Goal: Task Accomplishment & Management: Complete application form

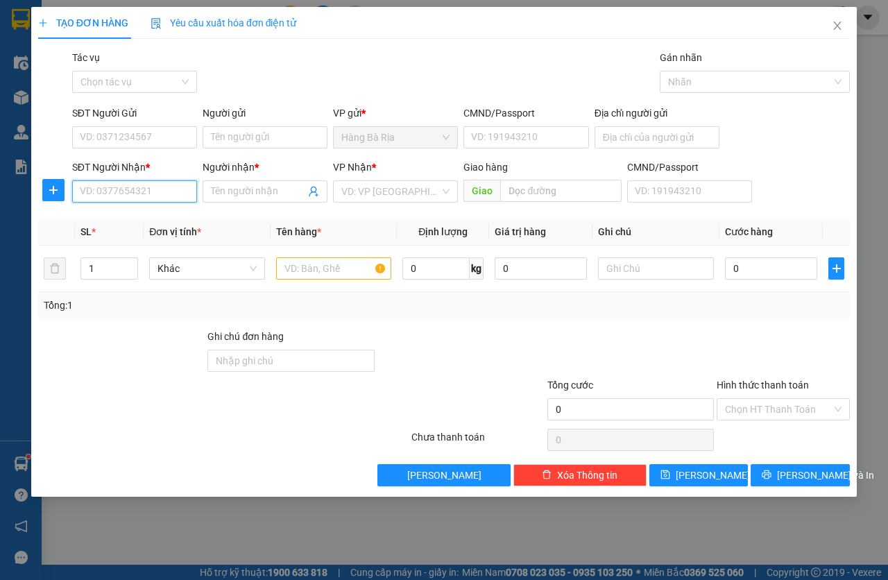
click at [130, 184] on input "SĐT Người Nhận *" at bounding box center [134, 191] width 125 height 22
click at [146, 210] on div "0916493088 - [PERSON_NAME]" at bounding box center [148, 219] width 153 height 22
type input "0916493088"
type input "[PERSON_NAME]"
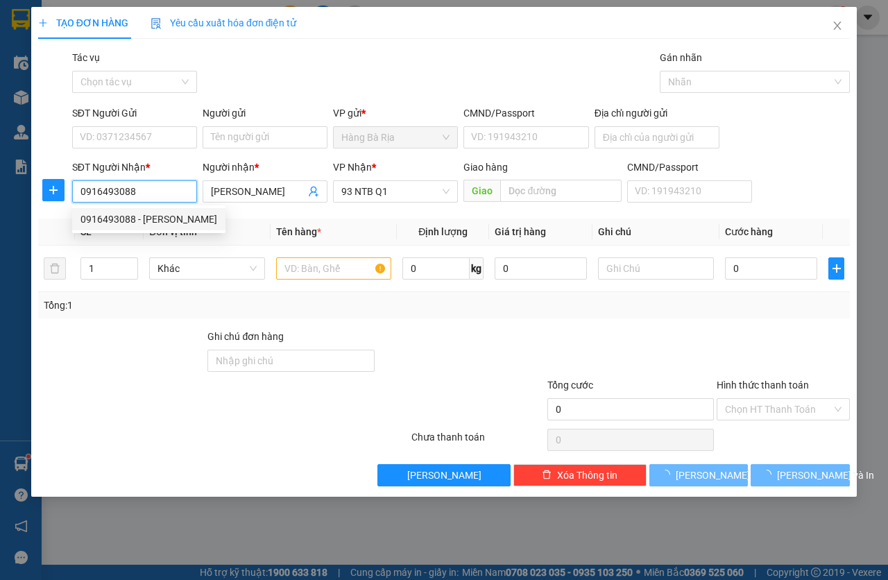
type input "0916493088"
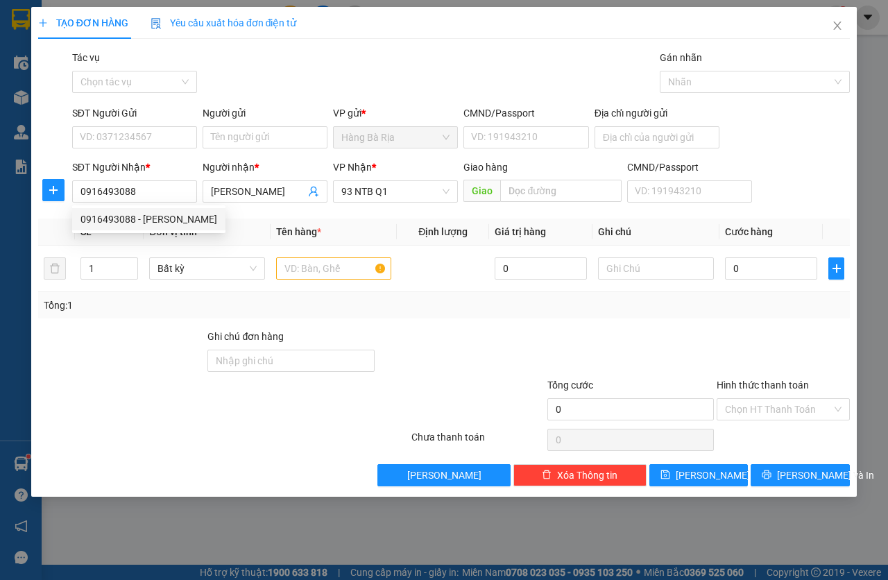
click at [150, 153] on div "SĐT Người Gửi VD: 0371234567" at bounding box center [134, 129] width 125 height 49
click at [152, 139] on input "SĐT Người Gửi" at bounding box center [134, 137] width 125 height 22
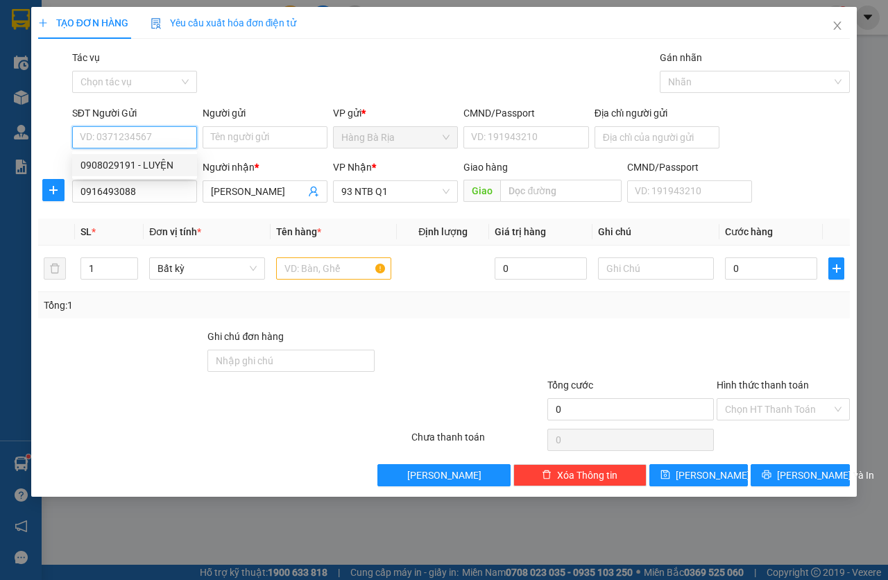
click at [144, 169] on div "0908029191 - LUYỆN" at bounding box center [134, 164] width 108 height 15
type input "0908029191"
type input "LUYỆN"
type input "042082018882"
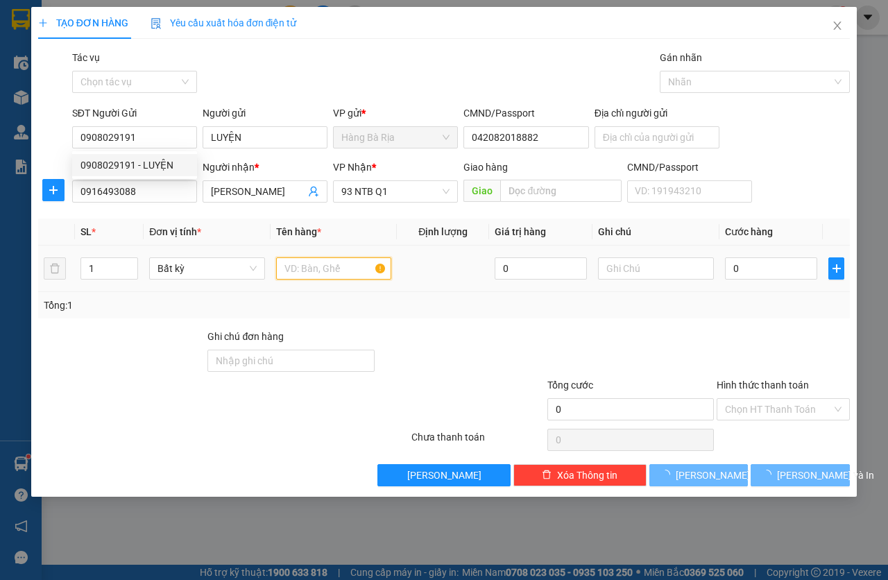
click at [291, 266] on input "text" at bounding box center [334, 268] width 116 height 22
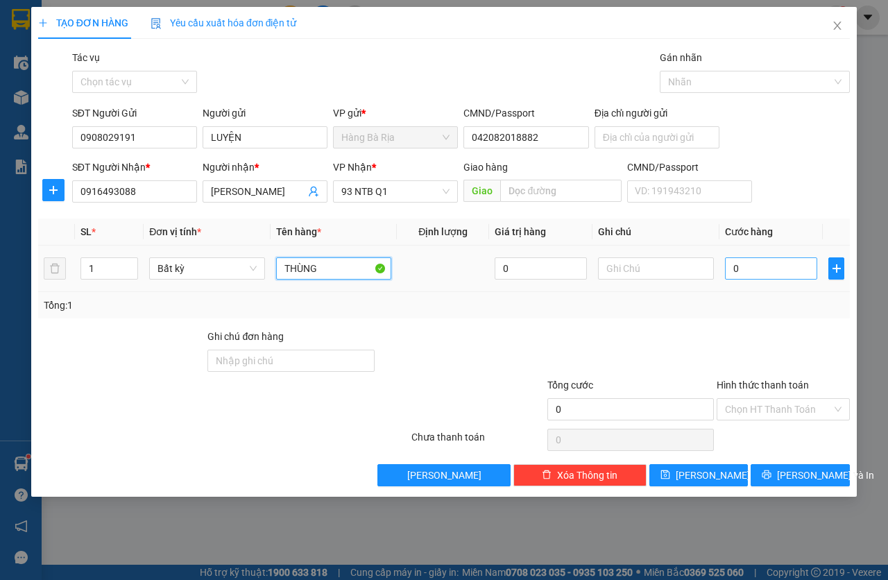
type input "THÙNG"
click at [784, 276] on input "0" at bounding box center [771, 268] width 92 height 22
type input "3"
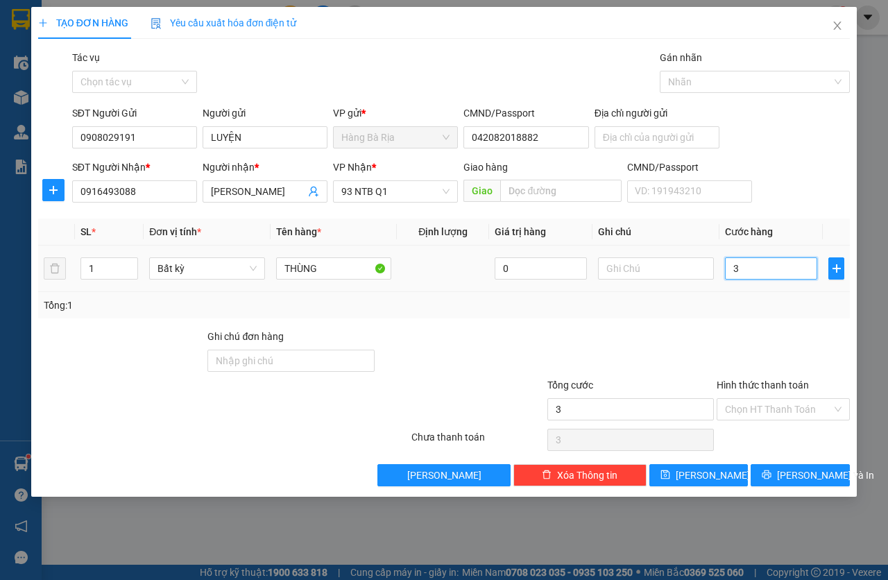
type input "30"
click at [758, 407] on input "Hình thức thanh toán" at bounding box center [778, 409] width 107 height 21
type input "30.000"
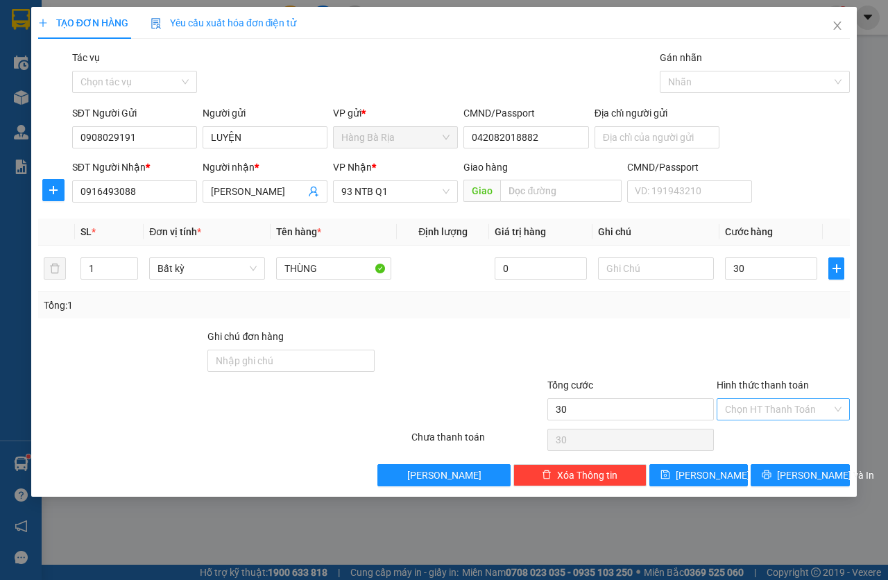
type input "30.000"
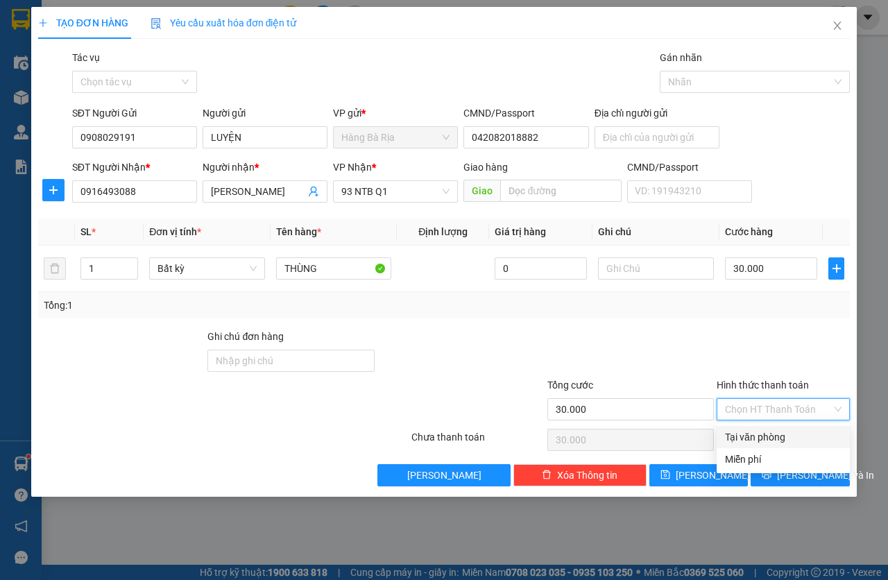
drag, startPoint x: 760, startPoint y: 429, endPoint x: 774, endPoint y: 442, distance: 19.1
click at [761, 430] on div "Tại văn phòng" at bounding box center [783, 436] width 117 height 15
type input "0"
click at [781, 466] on button "[PERSON_NAME] và In" at bounding box center [799, 475] width 99 height 22
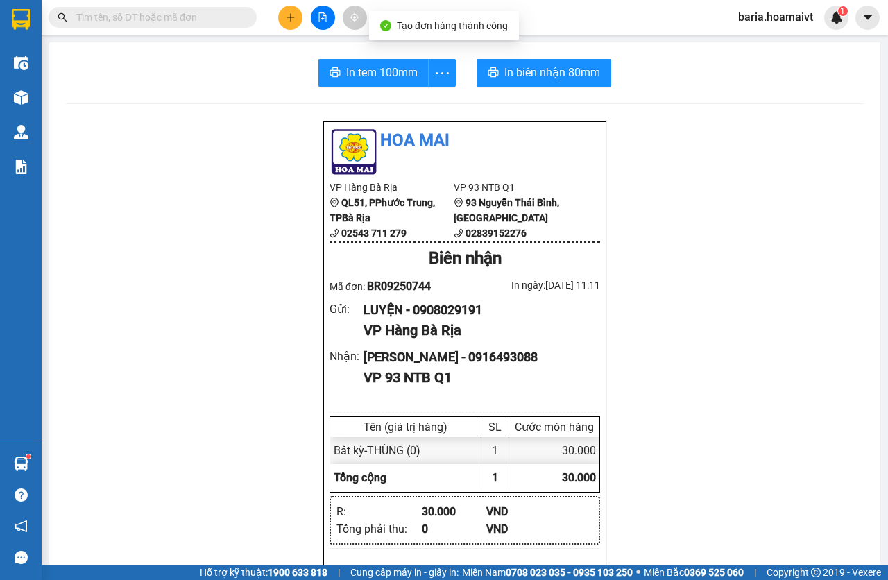
click at [540, 57] on div "In tem 100mm In biên nhận 80mm Hoa Mai VP Hàng Bà Rịa QL51, PPhước Trung, TP…" at bounding box center [464, 536] width 831 height 988
click at [540, 60] on button "In biên nhận 80mm" at bounding box center [543, 73] width 135 height 28
click at [360, 78] on span "In tem 100mm" at bounding box center [381, 72] width 71 height 17
click at [302, 17] on button at bounding box center [290, 18] width 24 height 24
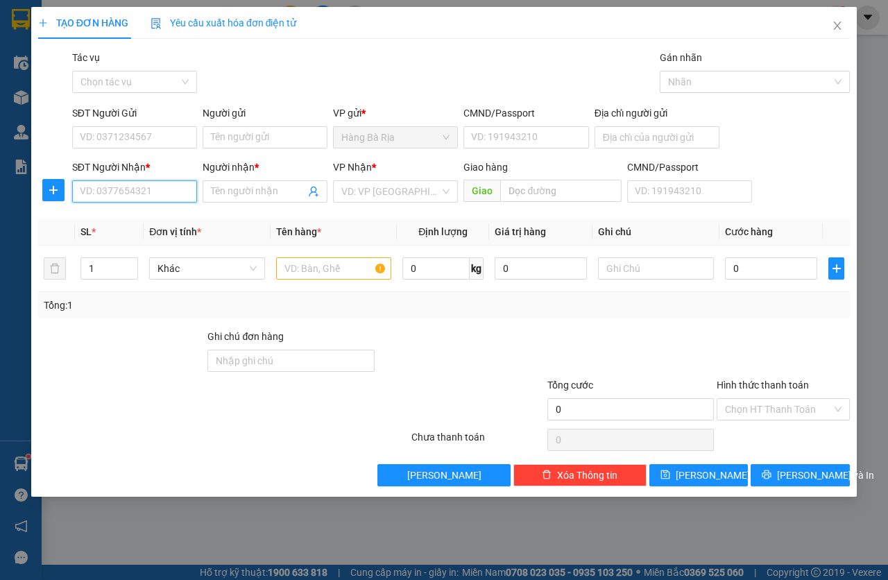
click at [150, 191] on input "SĐT Người Nhận *" at bounding box center [134, 191] width 125 height 22
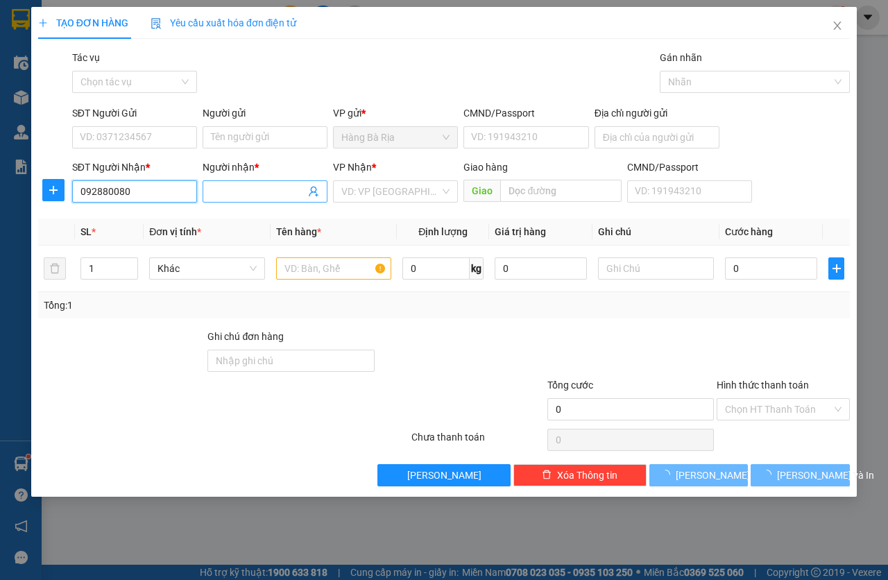
type input "0928800800"
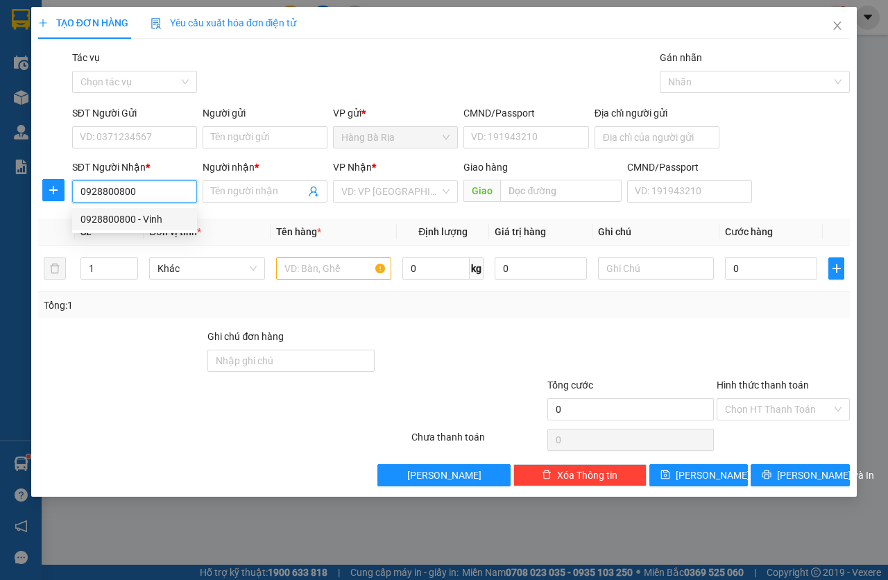
drag, startPoint x: 151, startPoint y: 225, endPoint x: 150, endPoint y: 130, distance: 95.7
click at [151, 224] on div "0928800800 - Vinh" at bounding box center [134, 219] width 108 height 15
type input "Vinh"
type input "007093010215"
type input "0928800800"
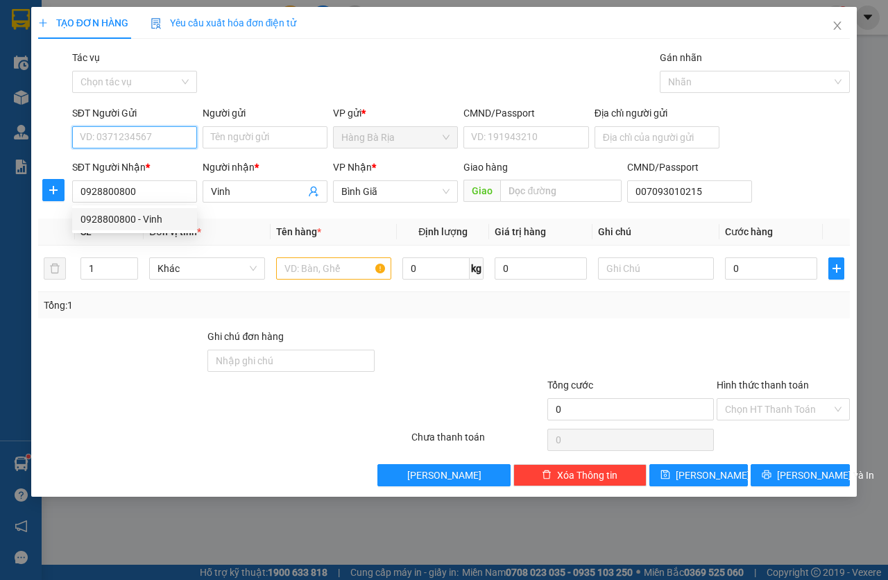
click at [150, 130] on input "SĐT Người Gửi" at bounding box center [134, 137] width 125 height 22
click at [146, 165] on div "0979472072" at bounding box center [134, 164] width 108 height 15
type input "0979472072"
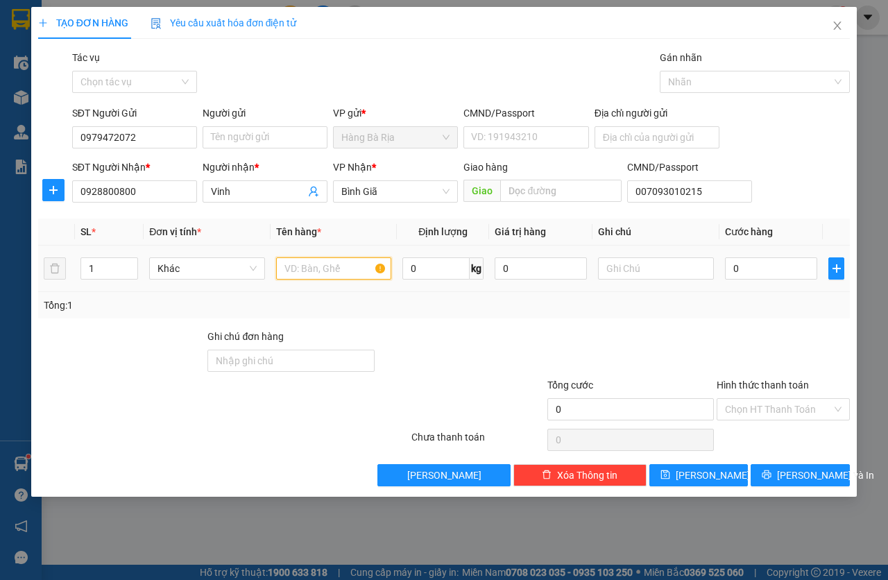
click at [325, 275] on input "text" at bounding box center [334, 268] width 116 height 22
type input "GÓI BK"
click at [766, 261] on input "0" at bounding box center [771, 268] width 92 height 22
type input "3"
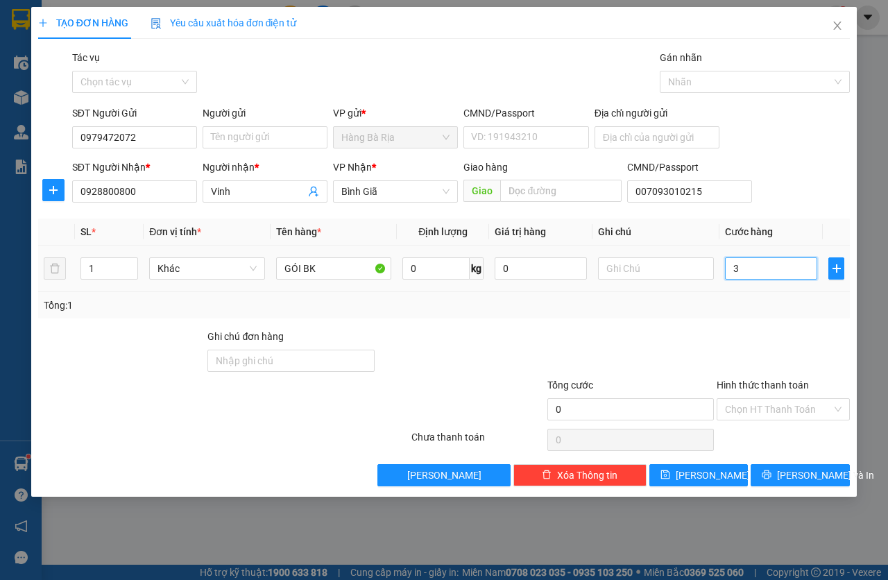
type input "3"
type input "30"
drag, startPoint x: 743, startPoint y: 416, endPoint x: 761, endPoint y: 417, distance: 18.8
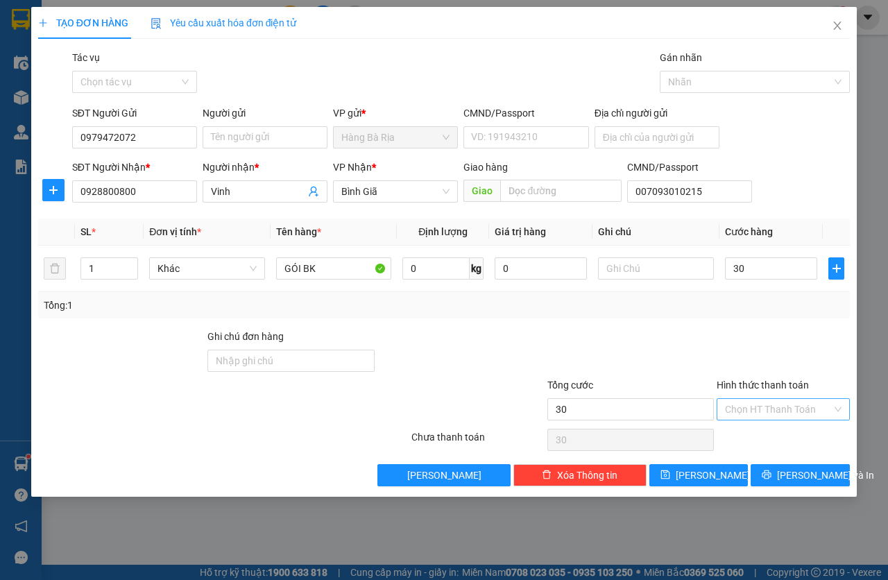
click at [743, 415] on input "Hình thức thanh toán" at bounding box center [778, 409] width 107 height 21
type input "30.000"
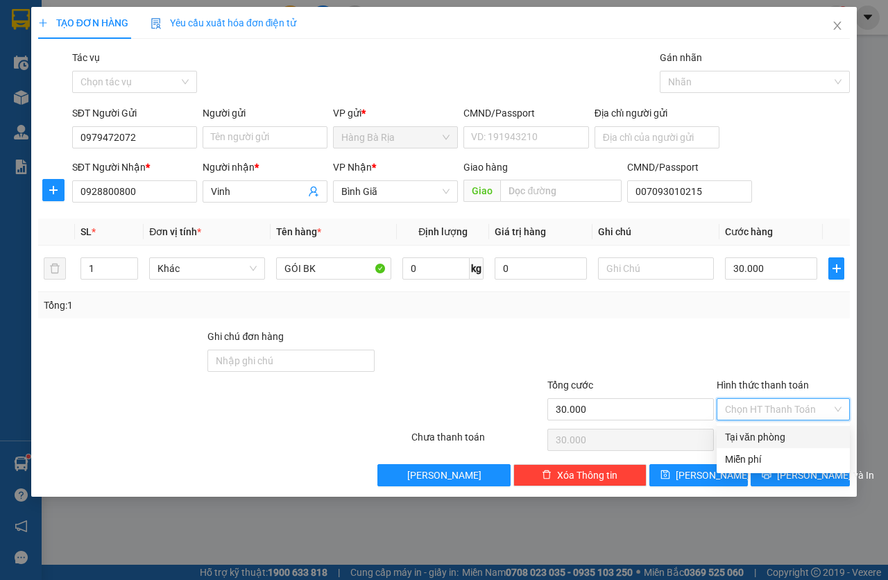
click at [775, 445] on div "Tại văn phòng" at bounding box center [782, 437] width 133 height 22
type input "0"
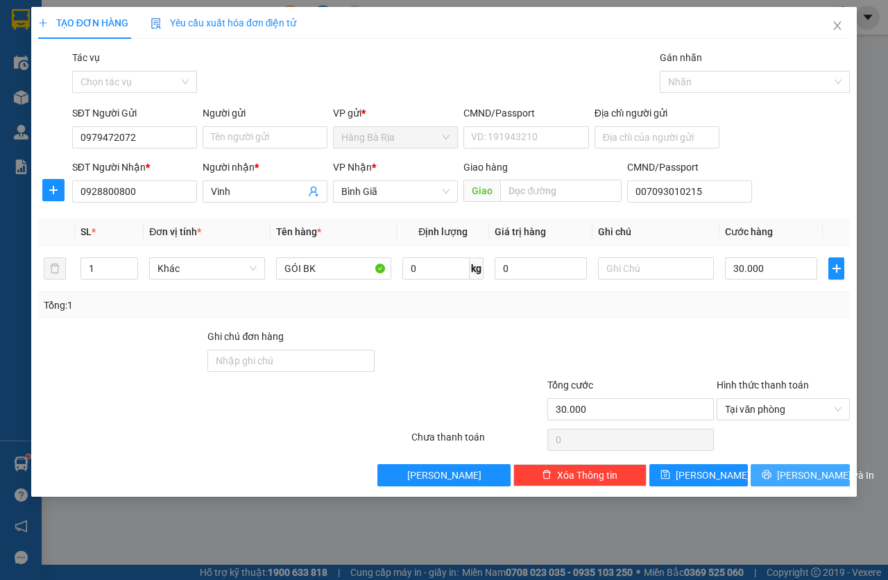
click at [796, 468] on span "[PERSON_NAME] và In" at bounding box center [825, 474] width 97 height 15
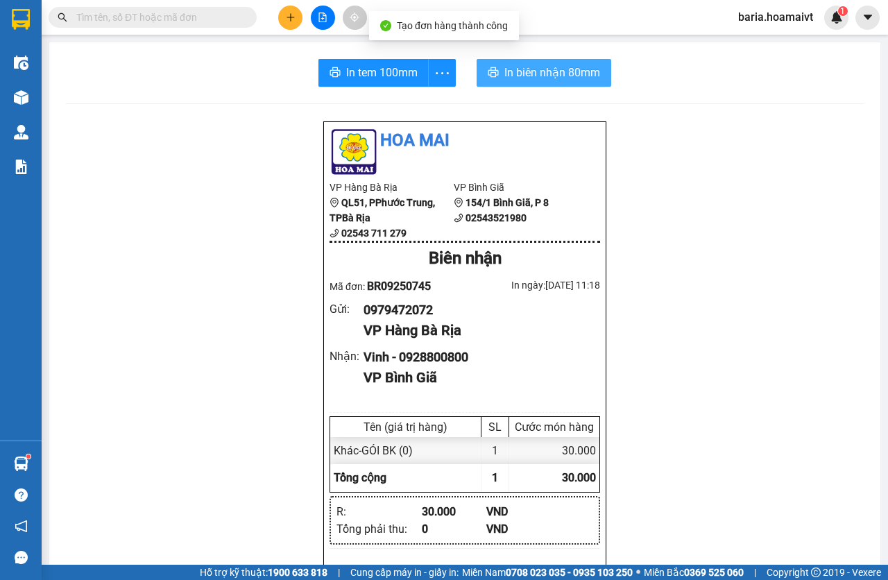
click at [560, 80] on span "In biên nhận 80mm" at bounding box center [552, 72] width 96 height 17
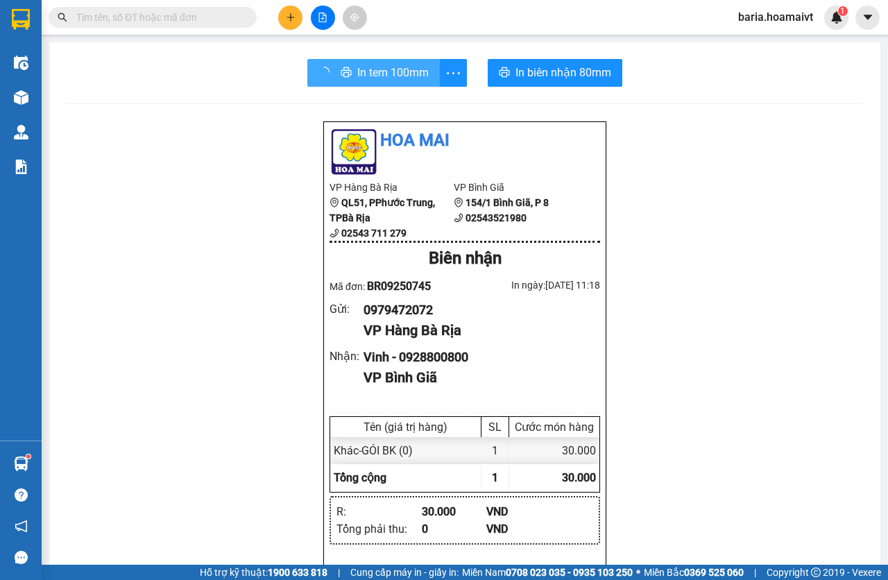
click at [401, 79] on span "In tem 100mm" at bounding box center [392, 72] width 71 height 17
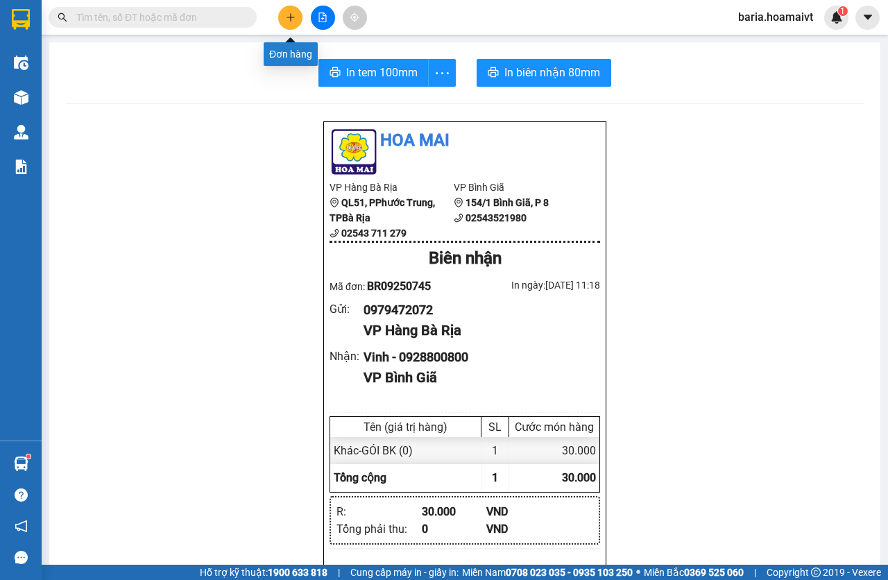
click at [293, 14] on icon "plus" at bounding box center [291, 17] width 10 height 10
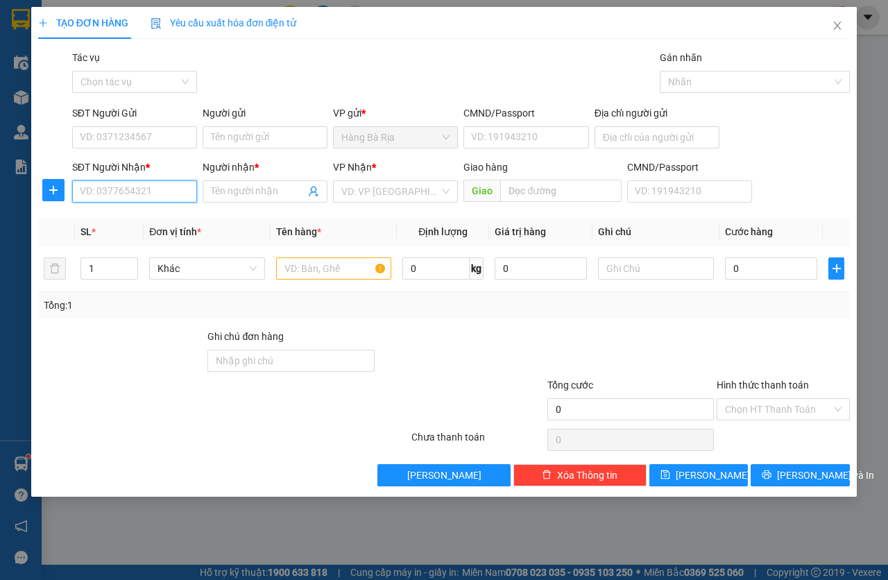
click at [122, 189] on input "SĐT Người Nhận *" at bounding box center [134, 191] width 125 height 22
type input "0979933802"
click at [150, 220] on div "0979933802 - c linh" at bounding box center [134, 219] width 108 height 15
type input "c linh"
type input "0979933802"
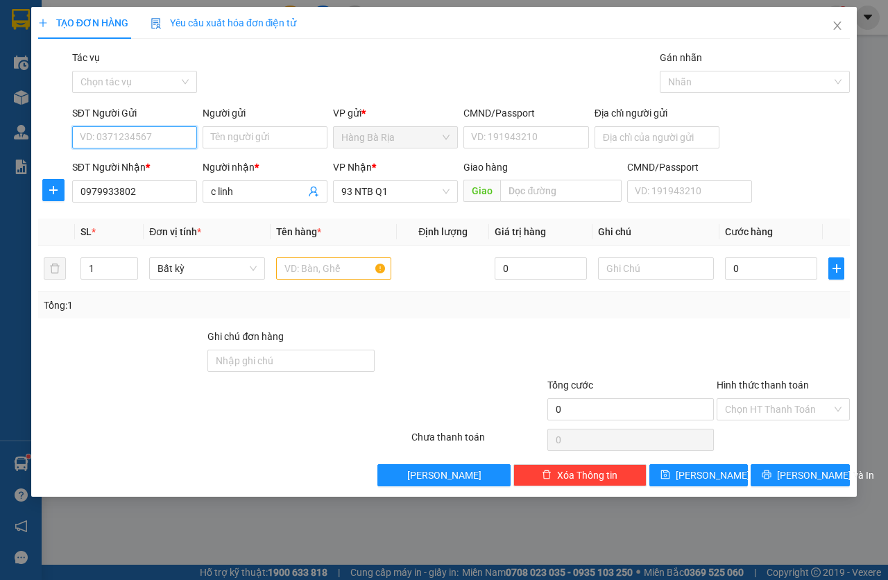
click at [155, 130] on input "SĐT Người Gửi" at bounding box center [134, 137] width 125 height 22
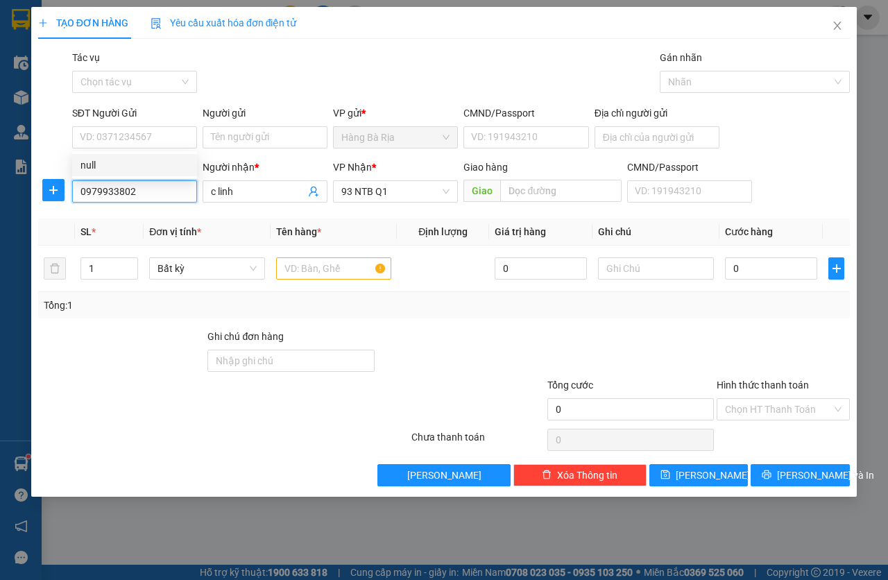
click at [134, 189] on input "0979933802" at bounding box center [134, 191] width 125 height 22
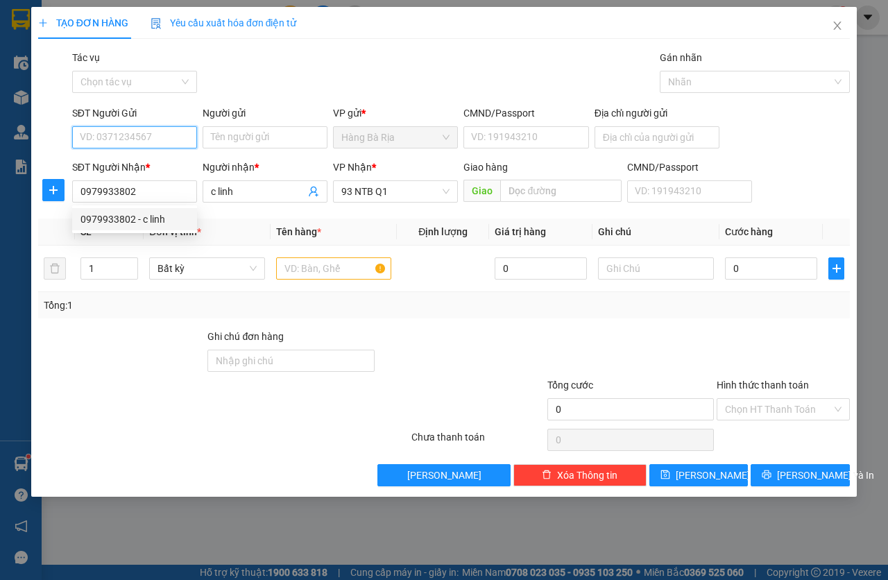
click at [144, 141] on input "SĐT Người Gửi" at bounding box center [134, 137] width 125 height 22
paste input "0979933802"
type input "0979933802"
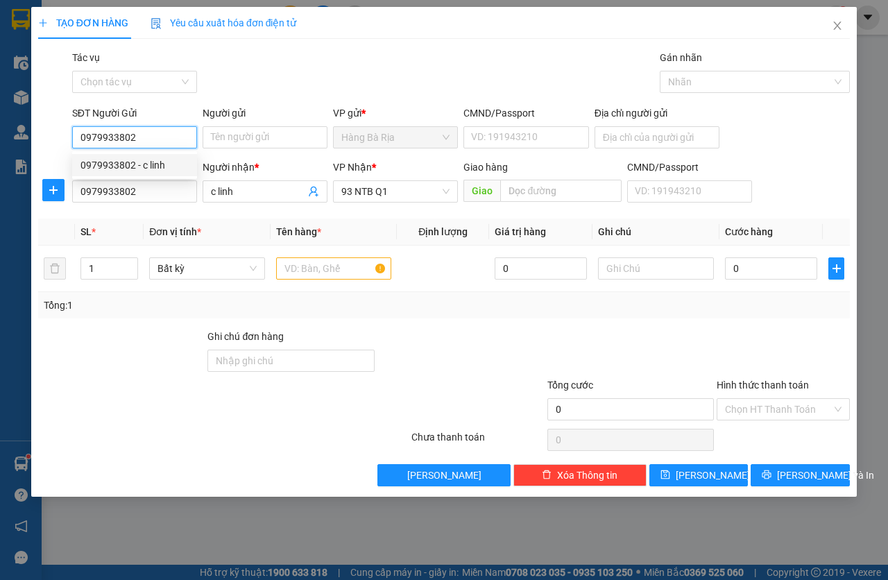
click at [156, 159] on div "0979933802 - c linh" at bounding box center [134, 164] width 108 height 15
type input "c linh"
type input "030196004852"
click at [393, 197] on span "93 NTB Q1" at bounding box center [395, 191] width 108 height 21
type input "0979933802"
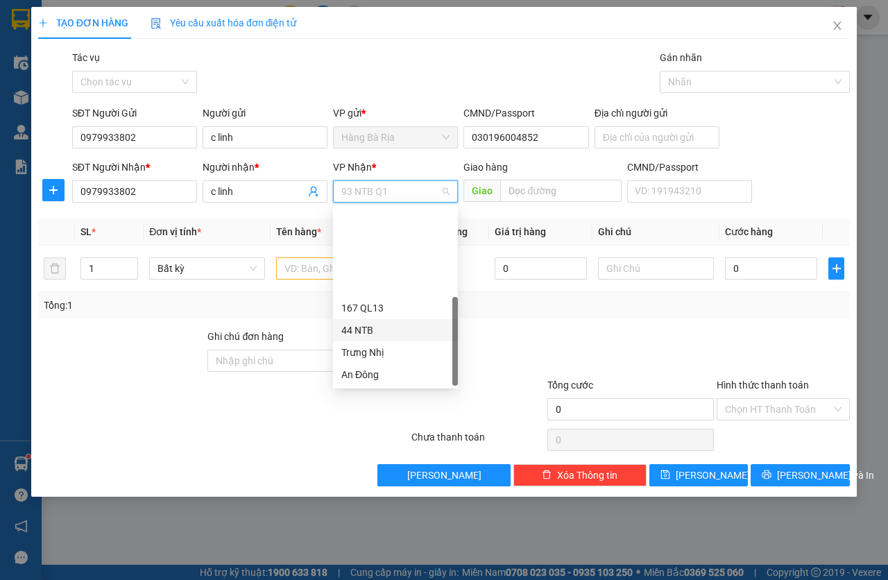
scroll to position [111, 0]
click at [384, 304] on div "Hàng Xanh" at bounding box center [395, 307] width 108 height 15
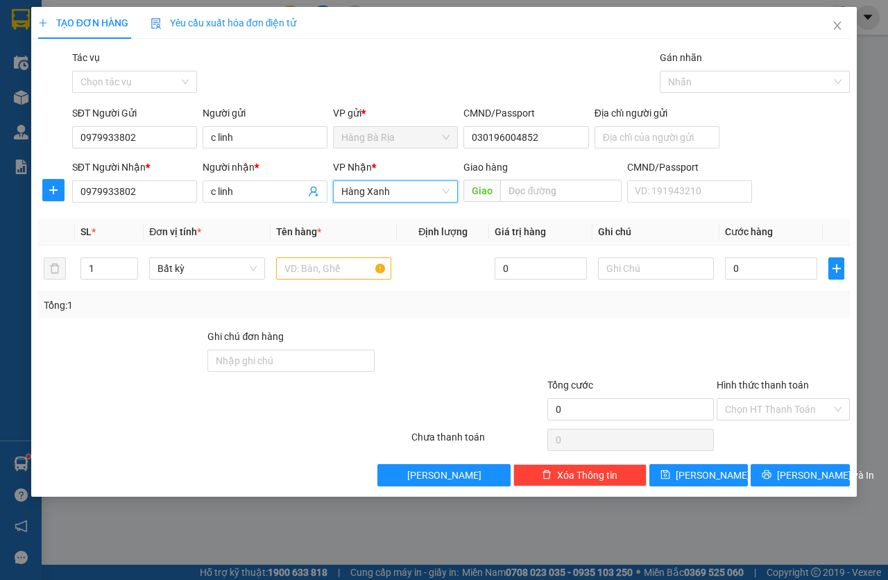
click at [373, 191] on span "Hàng Xanh" at bounding box center [395, 191] width 108 height 21
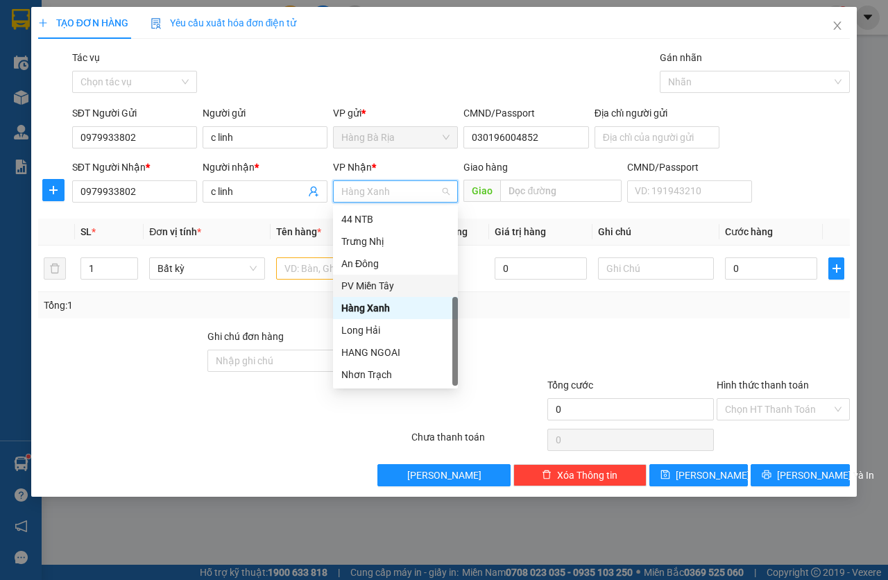
drag, startPoint x: 374, startPoint y: 284, endPoint x: 305, endPoint y: 268, distance: 70.5
click at [374, 284] on div "PV Miền Tây" at bounding box center [395, 285] width 108 height 15
click at [297, 268] on input "text" at bounding box center [334, 268] width 116 height 22
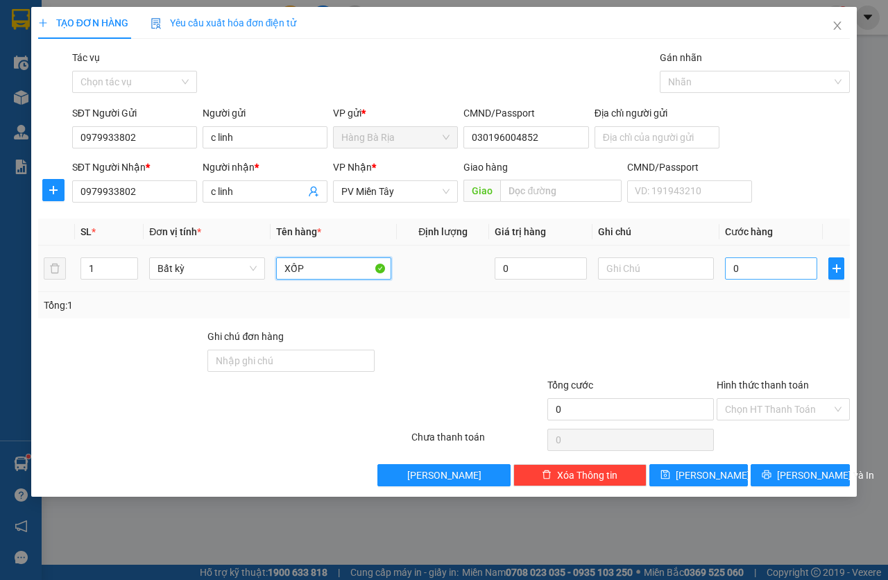
type input "XỐP"
click at [770, 269] on input "0" at bounding box center [771, 268] width 92 height 22
type input "3"
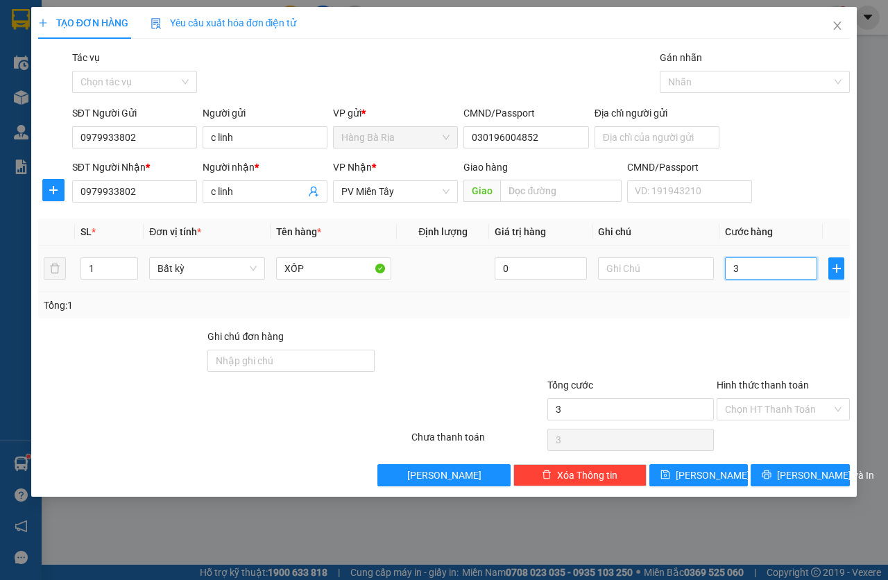
type input "30"
click at [759, 411] on input "Hình thức thanh toán" at bounding box center [778, 409] width 107 height 21
type input "30.000"
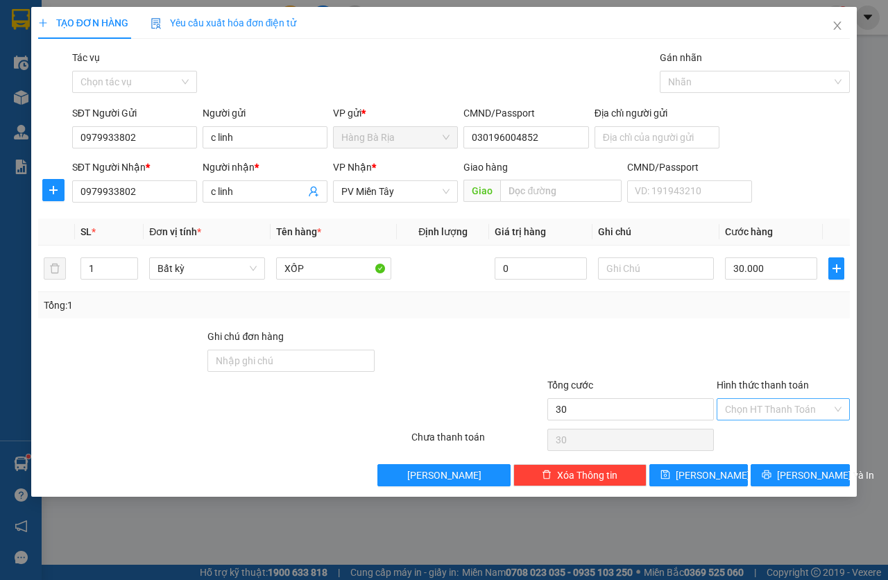
type input "30.000"
drag, startPoint x: 757, startPoint y: 423, endPoint x: 790, endPoint y: 445, distance: 39.6
click at [757, 424] on div "Transit Pickup Surcharge Ids Transit Deliver Surcharge Ids Transit Deliver Surc…" at bounding box center [443, 268] width 811 height 436
click at [750, 396] on div "Hình thức thanh toán" at bounding box center [782, 387] width 133 height 21
click at [757, 415] on input "Hình thức thanh toán" at bounding box center [778, 409] width 107 height 21
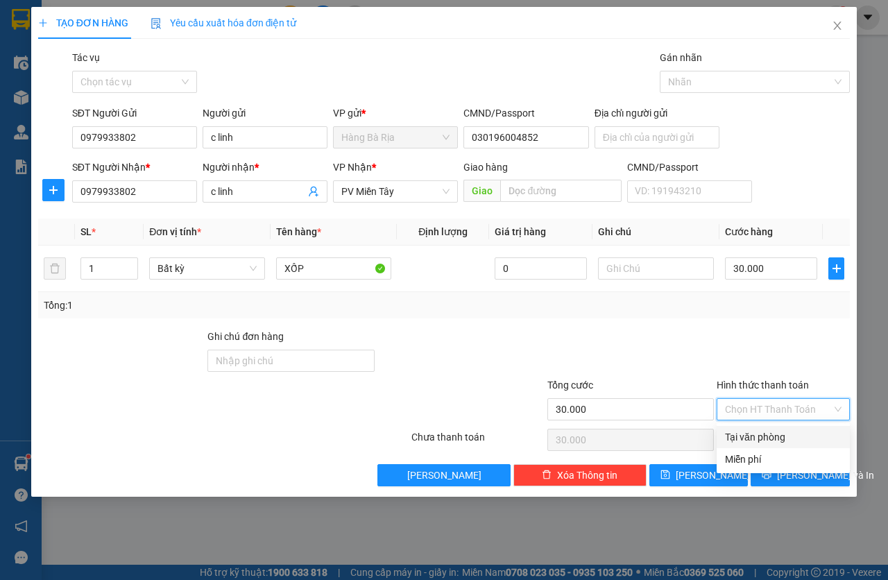
click at [766, 429] on div "Tại văn phòng" at bounding box center [783, 436] width 117 height 15
type input "0"
click at [794, 472] on span "[PERSON_NAME] và In" at bounding box center [825, 474] width 97 height 15
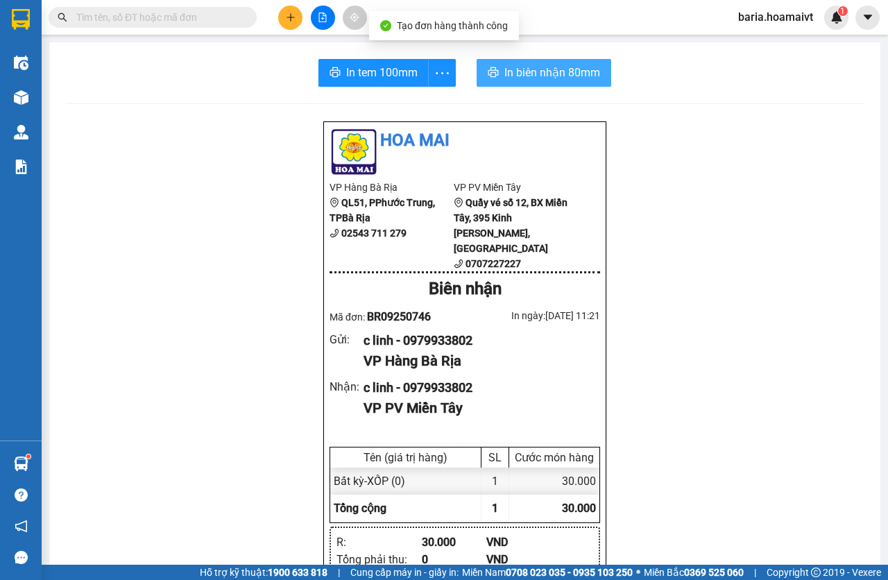
click at [506, 73] on span "In biên nhận 80mm" at bounding box center [552, 72] width 96 height 17
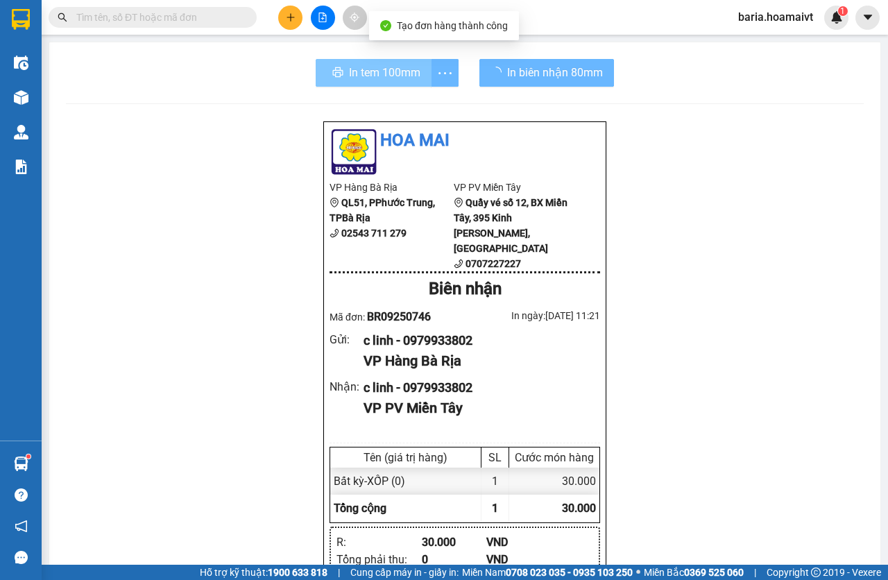
click at [358, 80] on span "In tem 100mm" at bounding box center [384, 72] width 71 height 17
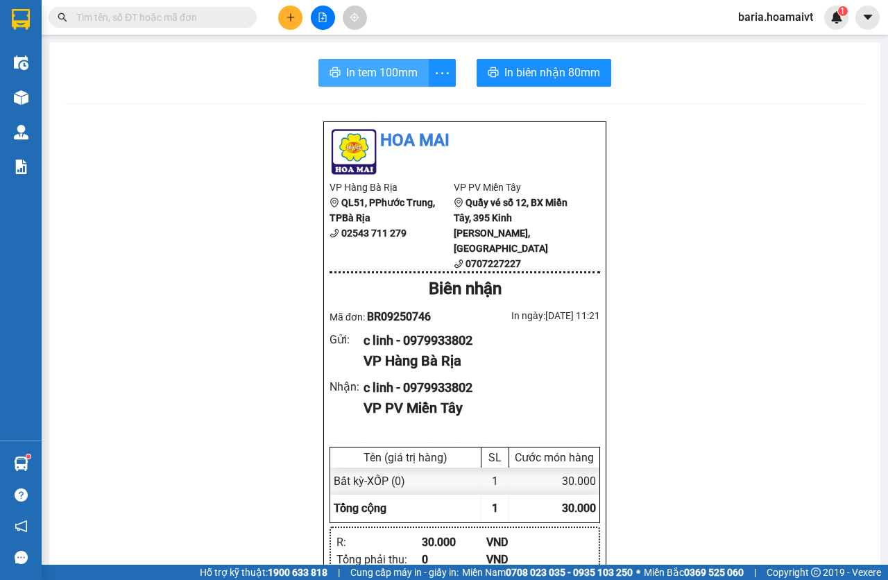
click at [358, 80] on span "In tem 100mm" at bounding box center [381, 72] width 71 height 17
